Goal: Task Accomplishment & Management: Manage account settings

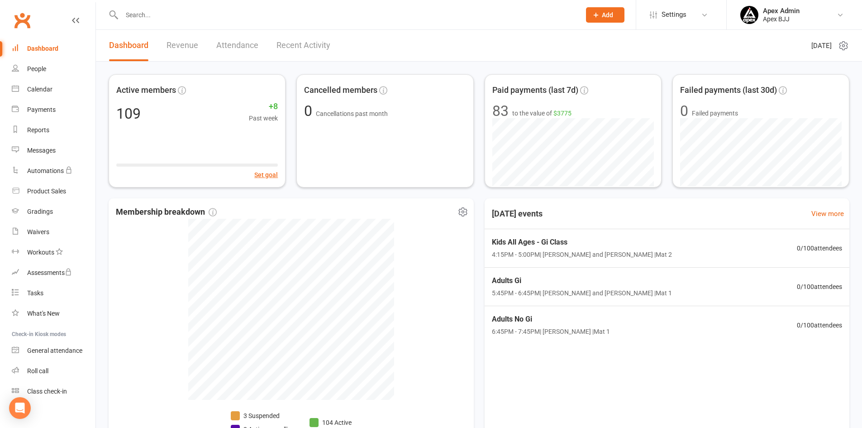
click at [322, 205] on div "Membership breakdown 3 Suspended 2 Active cancelling 104 Active" at bounding box center [291, 321] width 365 height 247
click at [704, 15] on icon at bounding box center [704, 14] width 7 height 7
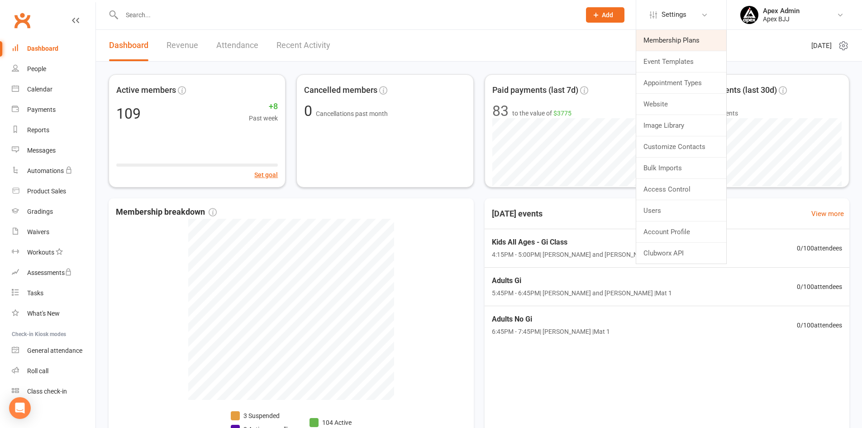
click at [693, 38] on link "Membership Plans" at bounding box center [681, 40] width 90 height 21
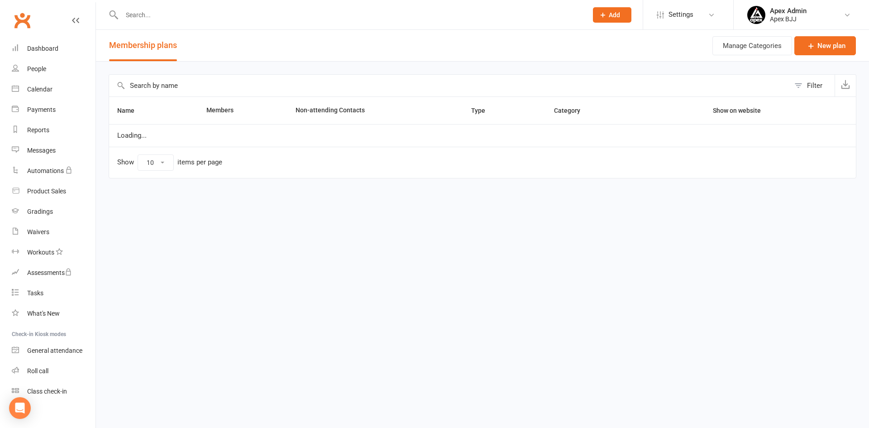
select select "100"
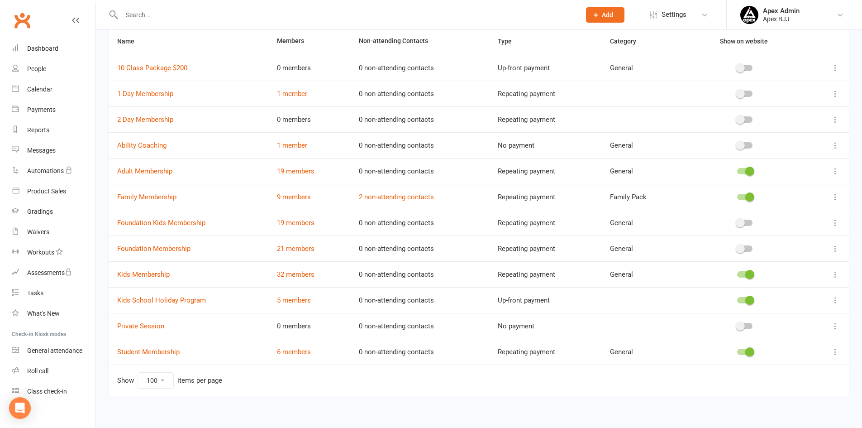
scroll to position [76, 0]
